Goal: Task Accomplishment & Management: Complete application form

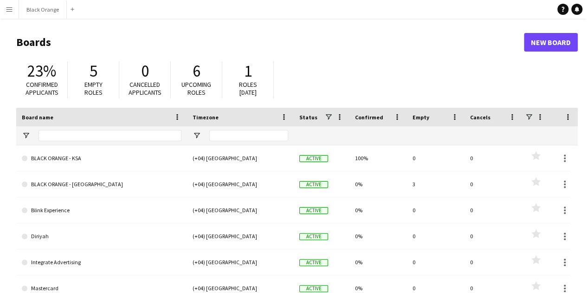
click at [13, 11] on button "Menu" at bounding box center [9, 9] width 19 height 19
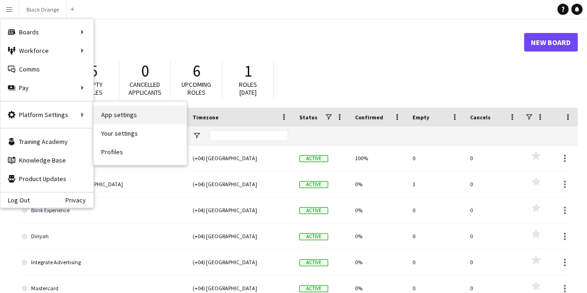
click at [134, 115] on link "App settings" at bounding box center [140, 114] width 93 height 19
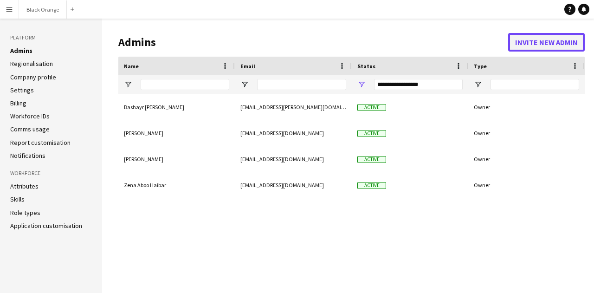
click at [551, 41] on button "Invite new admin" at bounding box center [546, 42] width 77 height 19
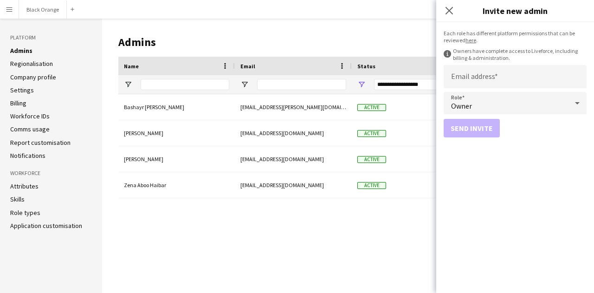
click at [511, 106] on div "Owner" at bounding box center [506, 103] width 124 height 22
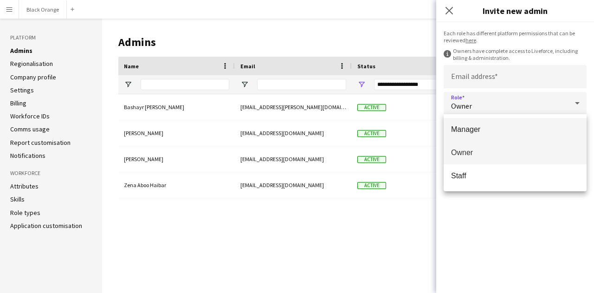
click at [495, 124] on mat-option "Manager" at bounding box center [515, 129] width 143 height 23
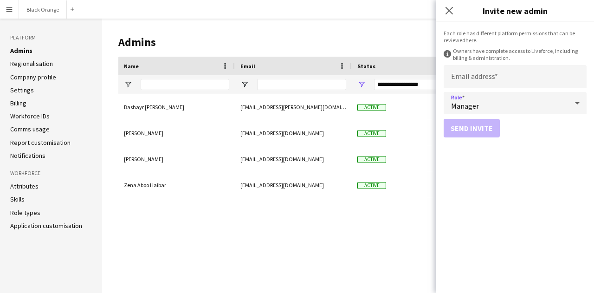
click at [511, 110] on div "Manager" at bounding box center [506, 103] width 124 height 22
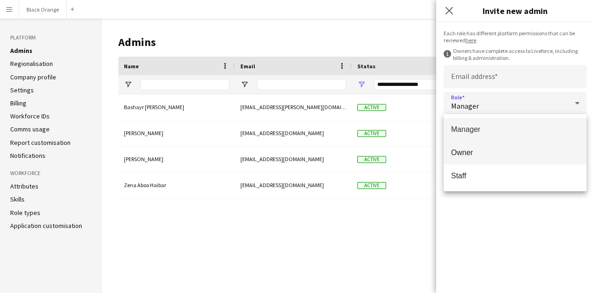
click at [495, 149] on span "Owner" at bounding box center [515, 152] width 128 height 9
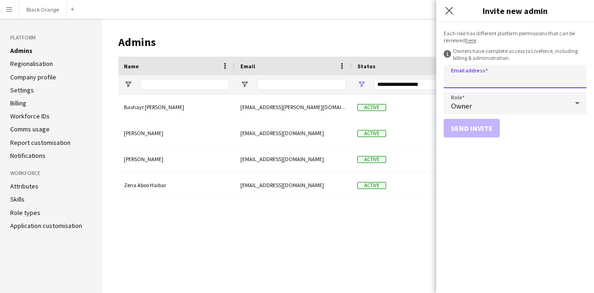
click at [471, 73] on input "Email address" at bounding box center [515, 76] width 143 height 23
paste input "**********"
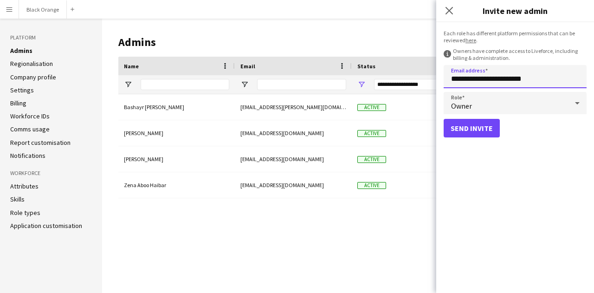
type input "**********"
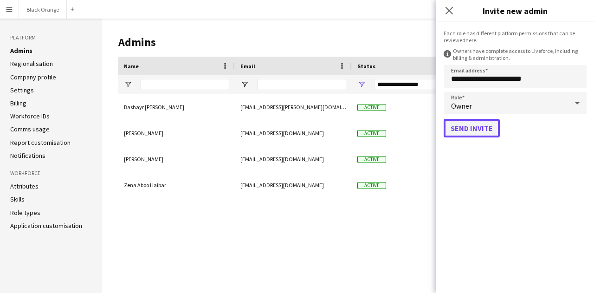
click at [476, 124] on button "Send invite" at bounding box center [472, 128] width 56 height 19
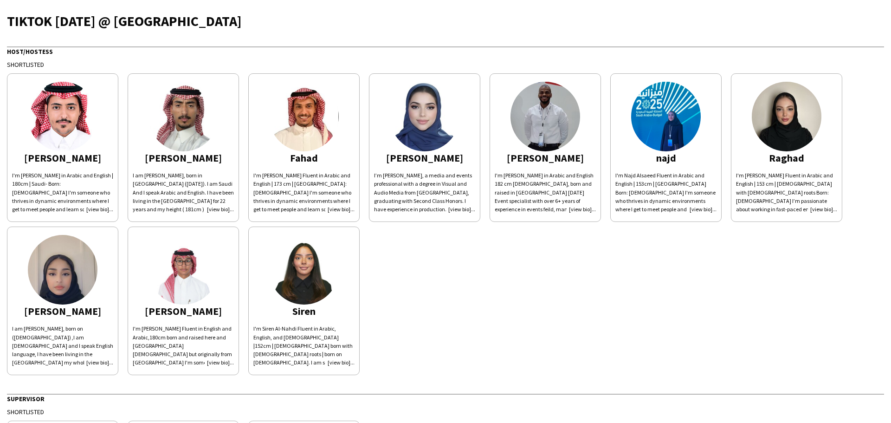
click at [93, 153] on app-share-pages-crew-card "Abdulaziz I'm Abdulaziz Alothman Fluent in Arabic and English | 180cm | Saudi- …" at bounding box center [62, 147] width 111 height 149
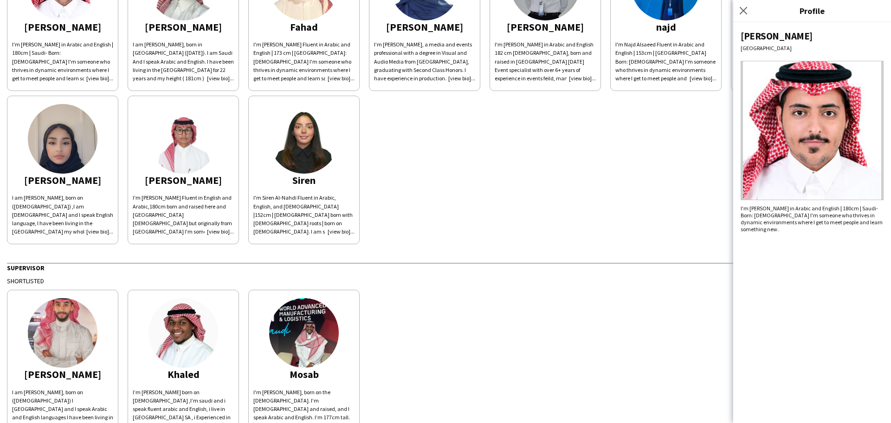
scroll to position [139, 0]
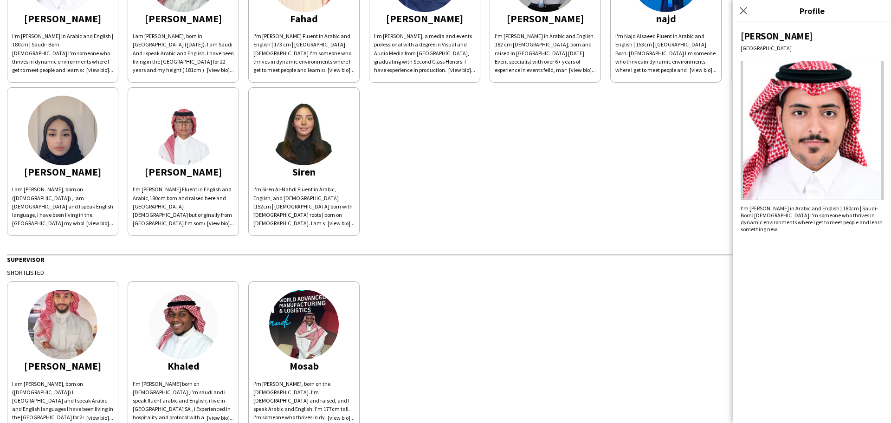
click at [305, 176] on div "Siren" at bounding box center [304, 172] width 101 height 8
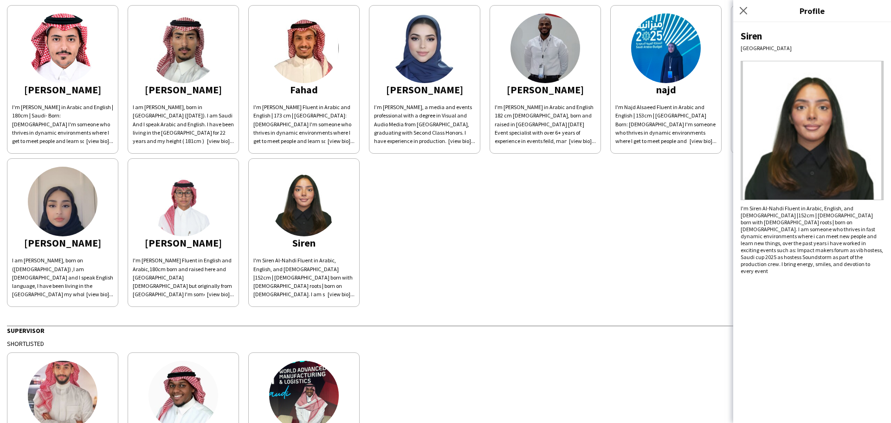
scroll to position [0, 0]
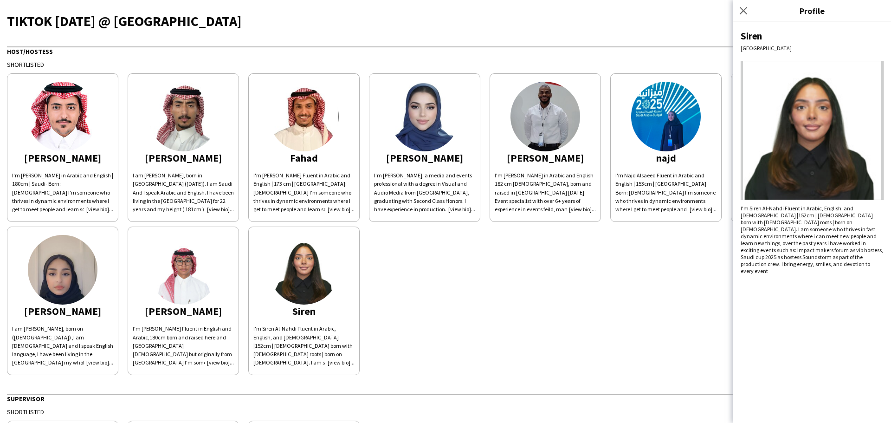
click at [594, 170] on app-share-pages-crew-card "najd I'm Najd Alsaeed Fluent in Arabic and English | 153cm | Saudi Born: July,9…" at bounding box center [666, 147] width 111 height 149
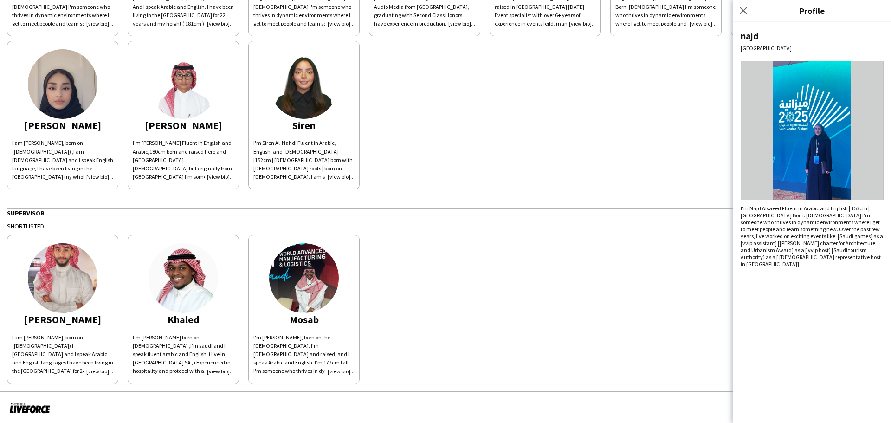
scroll to position [188, 0]
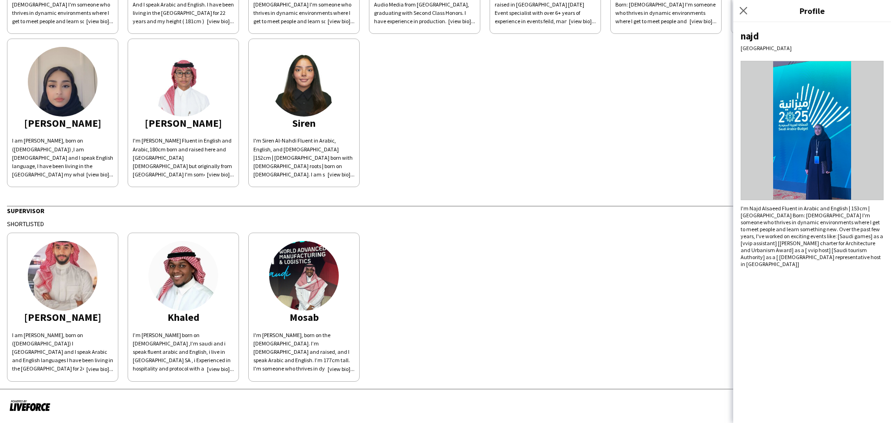
click at [450, 120] on div "Abdulaziz I'm Abdulaziz Alothman Fluent in Arabic and English | 180cm | Saudi- …" at bounding box center [446, 34] width 878 height 306
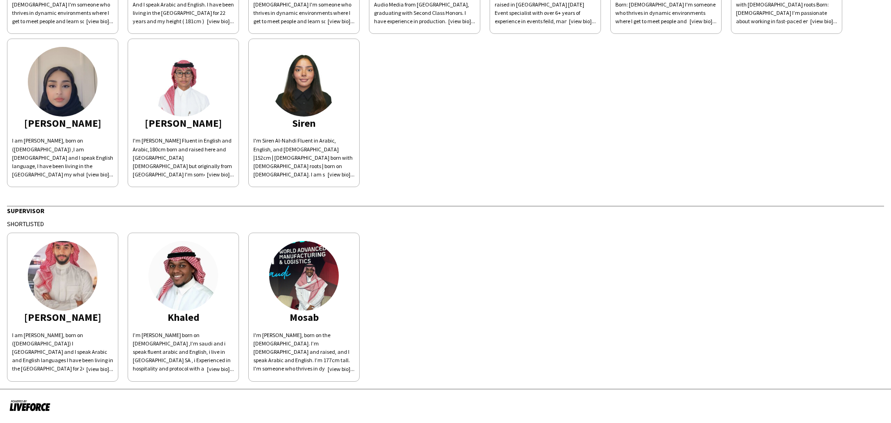
click at [100, 285] on app-share-pages-crew-card "Ibrahim I am Ibrahim Alolayan, born on (24th November , 2001) I am Saudi and I …" at bounding box center [62, 307] width 111 height 149
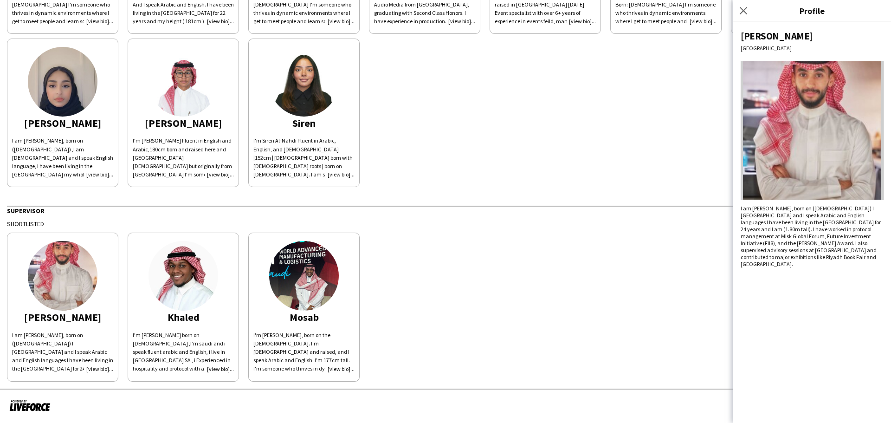
click at [501, 136] on div "Abdulaziz I'm Abdulaziz Alothman Fluent in Arabic and English | 180cm | Saudi- …" at bounding box center [446, 34] width 878 height 306
